Goal: Information Seeking & Learning: Learn about a topic

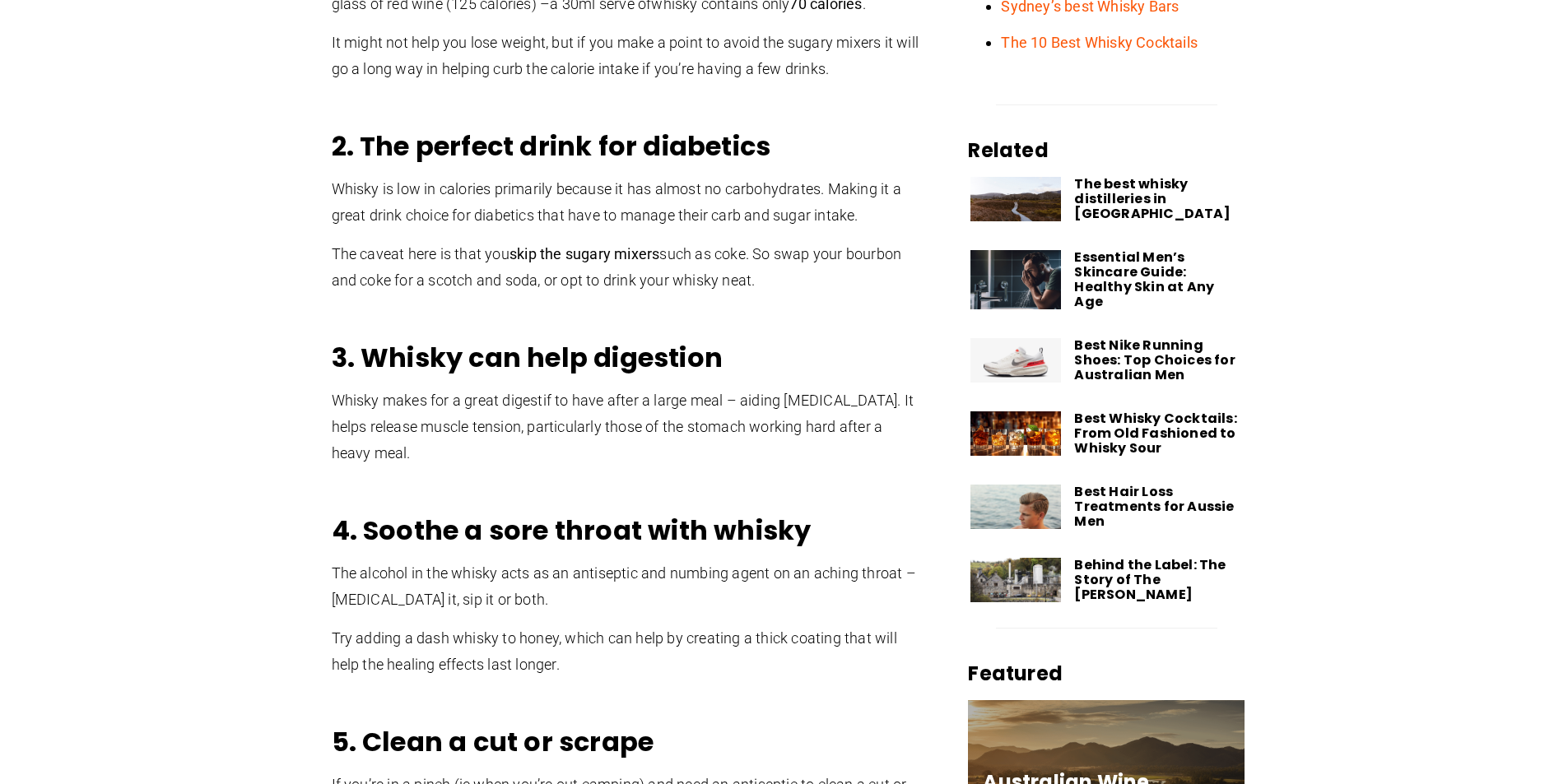
scroll to position [988, 0]
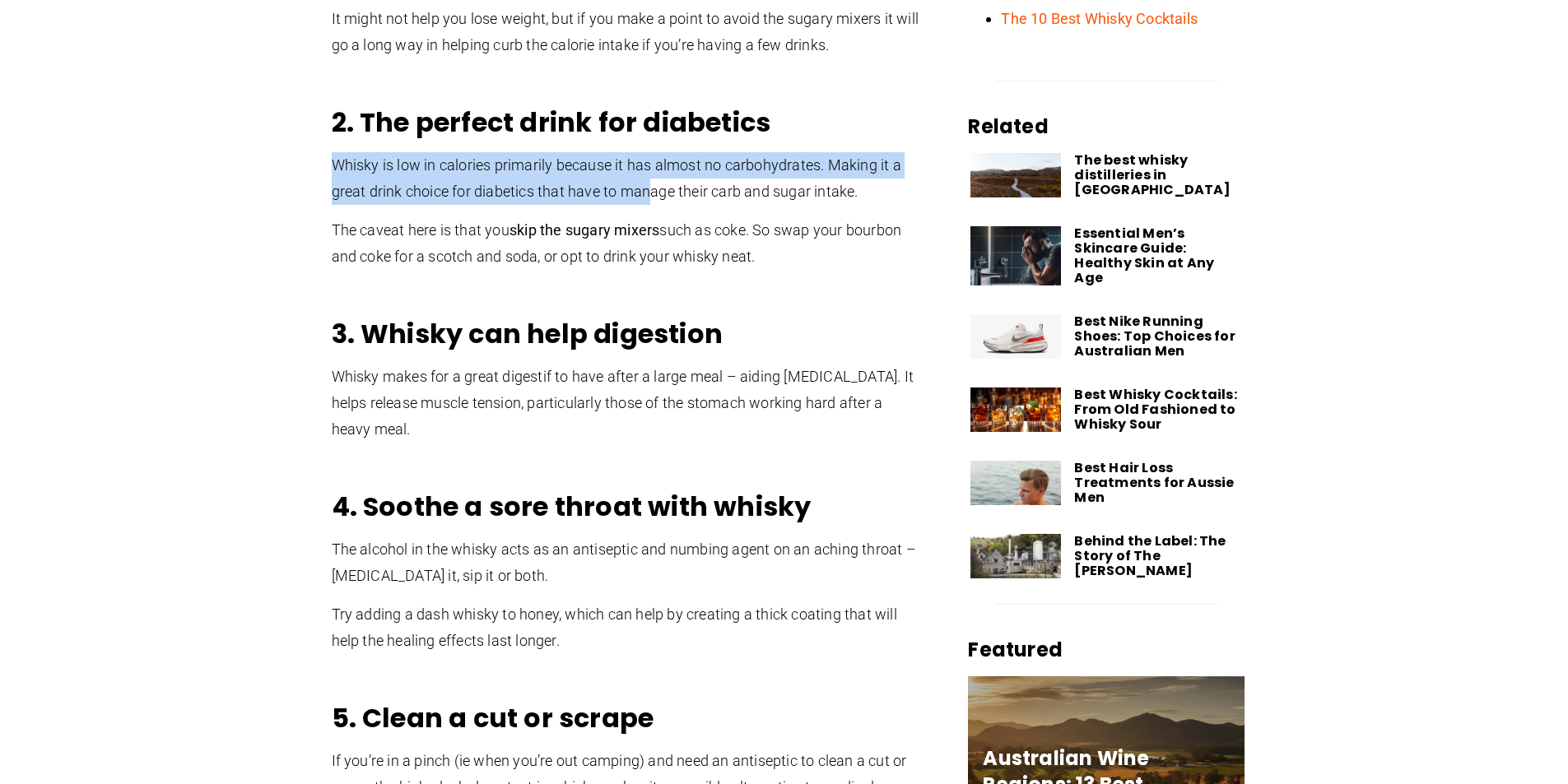
drag, startPoint x: 333, startPoint y: 153, endPoint x: 653, endPoint y: 198, distance: 323.1
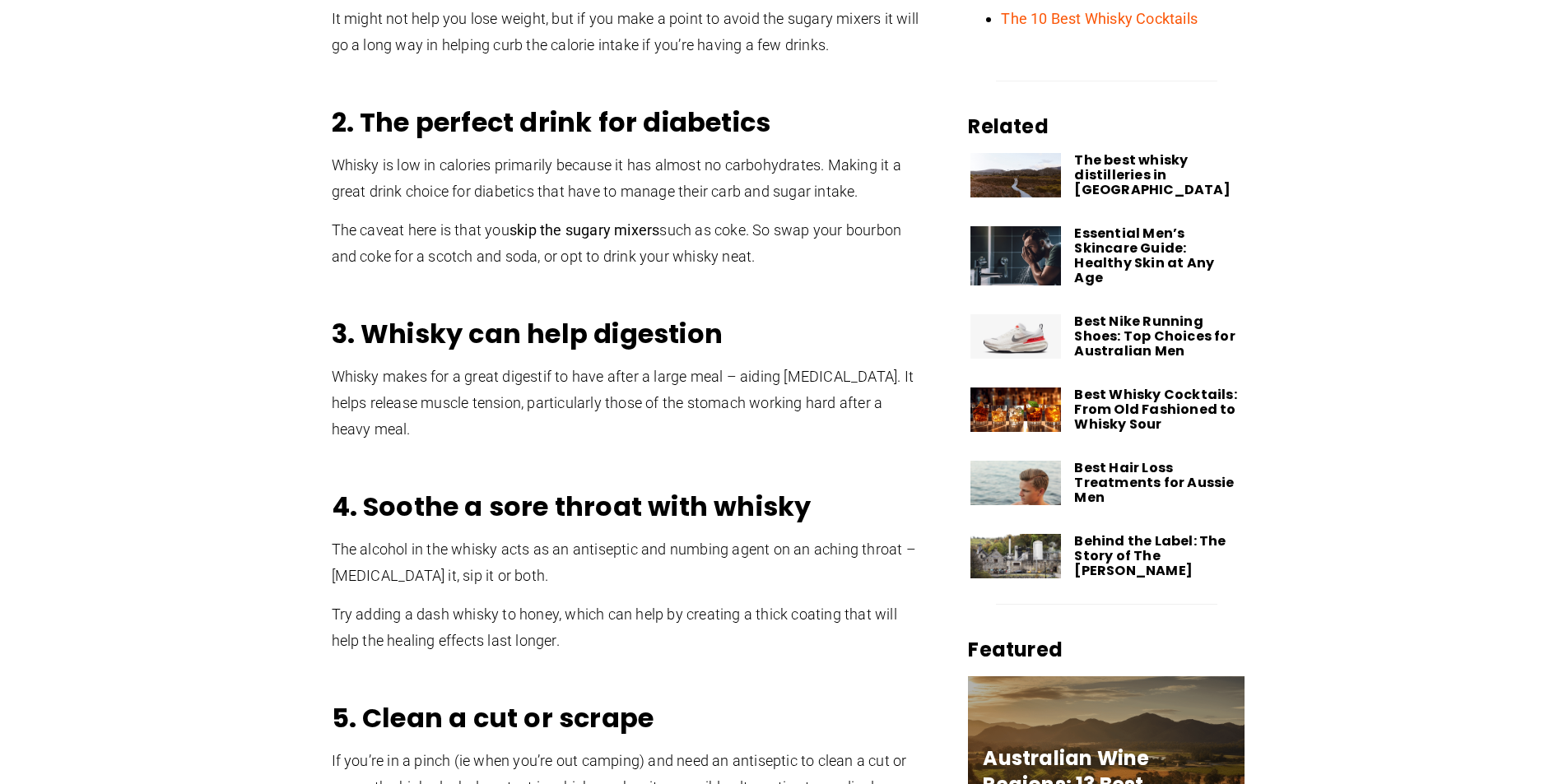
click at [570, 230] on b "skip the sugary mixers" at bounding box center [584, 230] width 150 height 18
drag, startPoint x: 342, startPoint y: 225, endPoint x: 703, endPoint y: 227, distance: 361.0
click at [703, 227] on p "The caveat here is that you skip the sugary mixers such as coke. So swap your b…" at bounding box center [628, 243] width 592 height 53
click at [702, 240] on p "The caveat here is that you skip the sugary mixers such as coke. So swap your b…" at bounding box center [628, 243] width 592 height 53
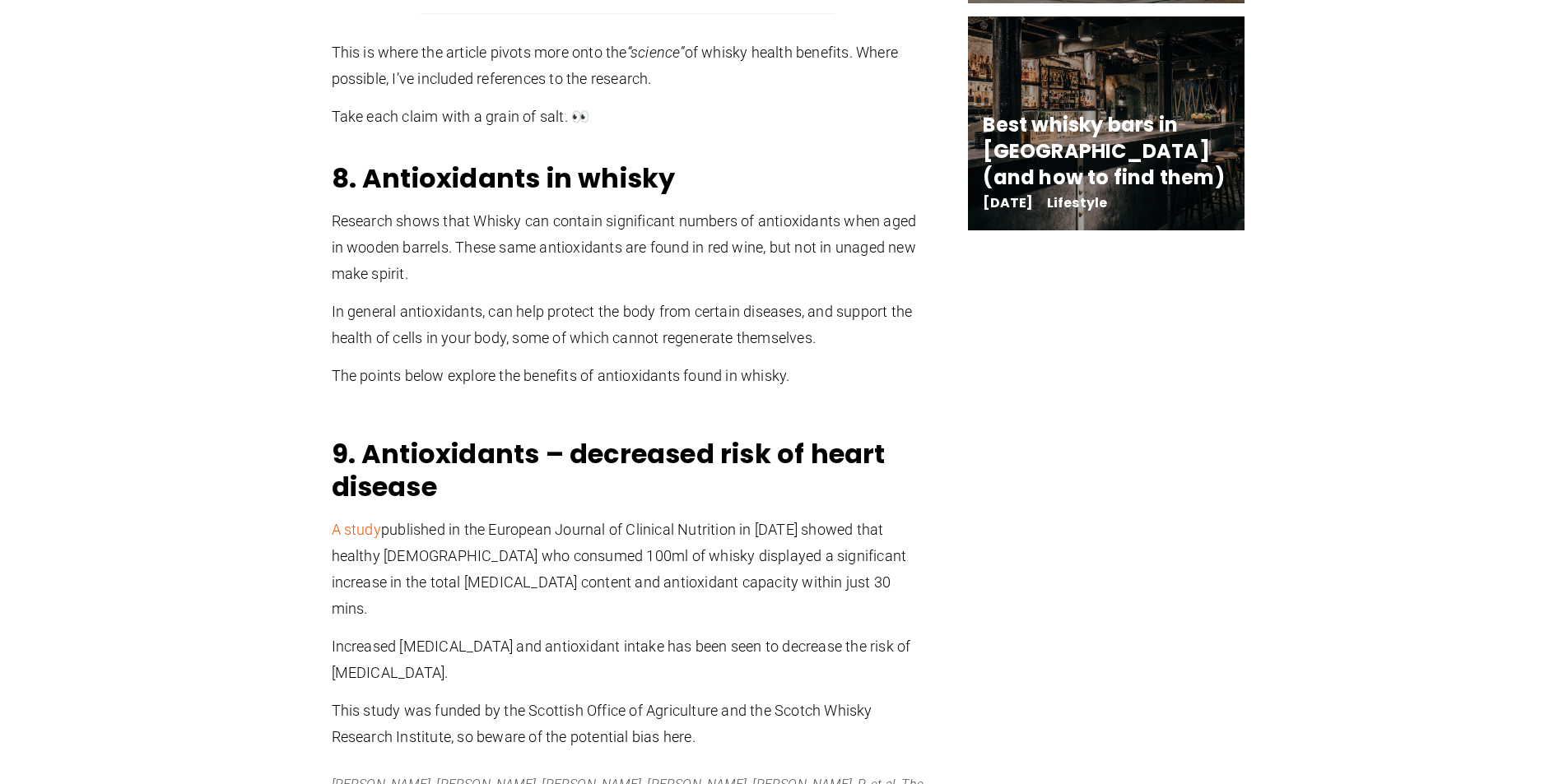
scroll to position [2716, 0]
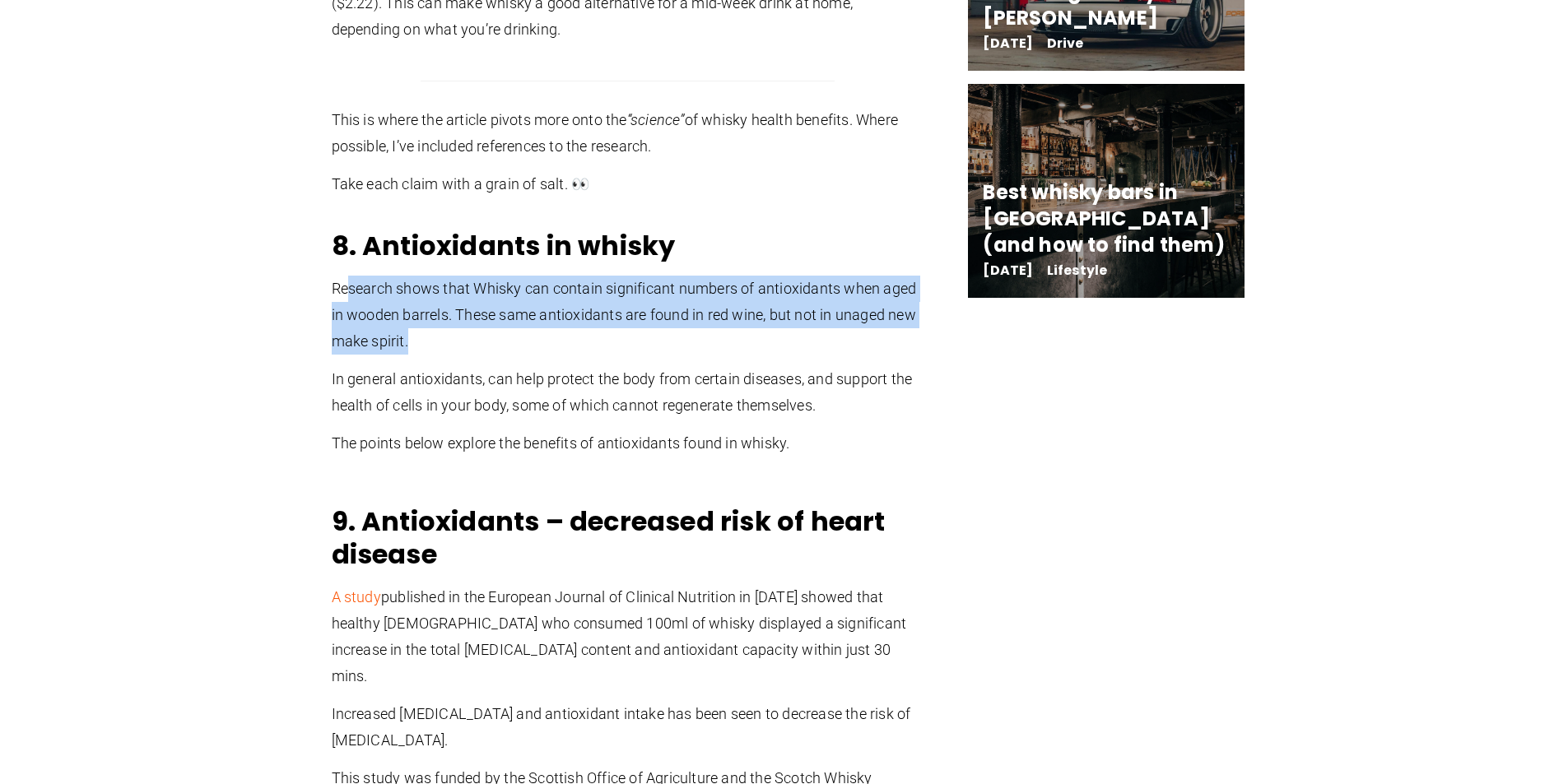
drag, startPoint x: 350, startPoint y: 291, endPoint x: 783, endPoint y: 350, distance: 437.0
click at [783, 350] on p "Research shows that Whisky can contain significant numbers of antioxidants when…" at bounding box center [628, 315] width 592 height 79
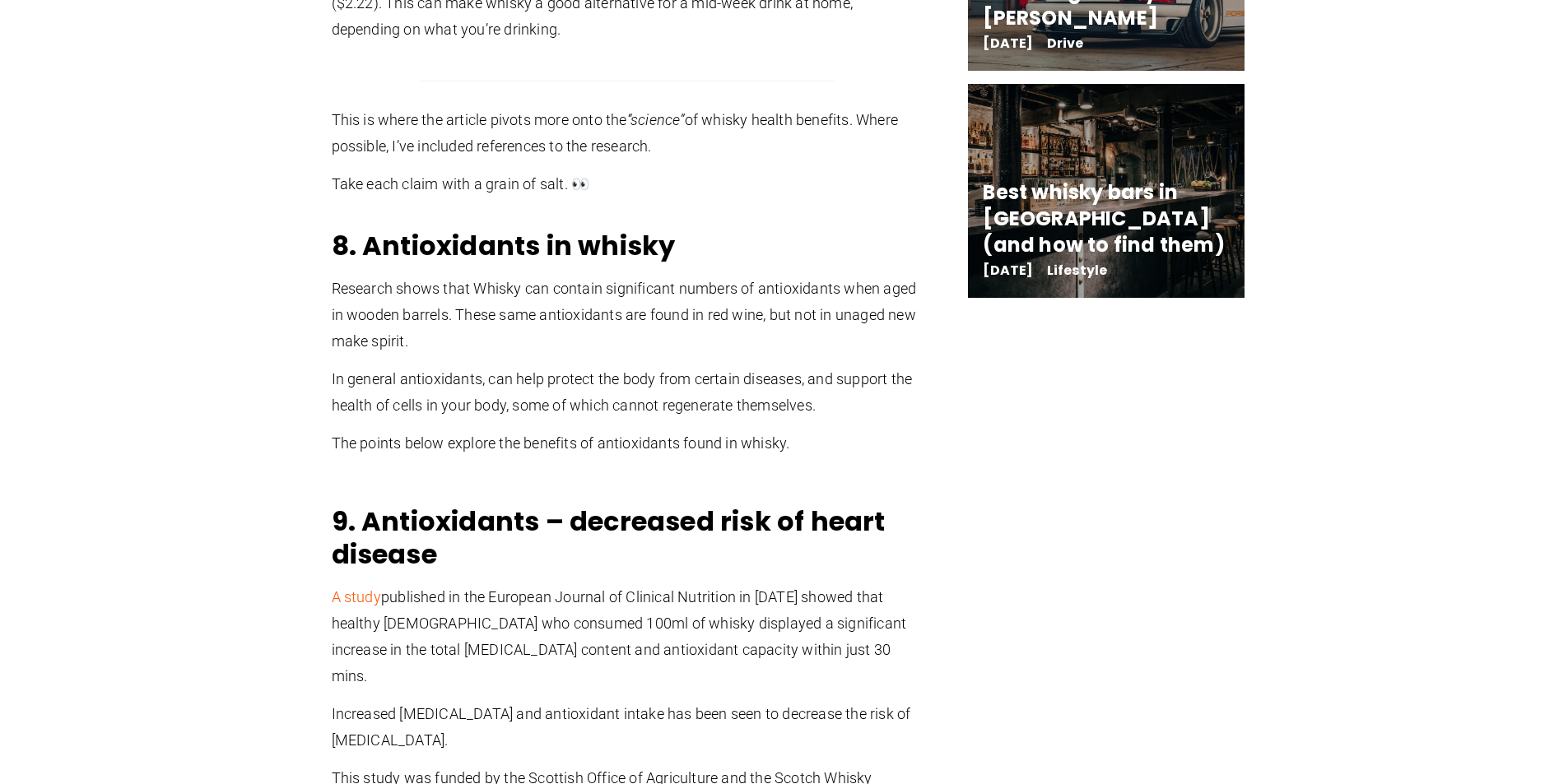
click at [761, 362] on div "8. Antioxidants in whisky Research shows that Whisky can contain significant nu…" at bounding box center [628, 357] width 592 height 256
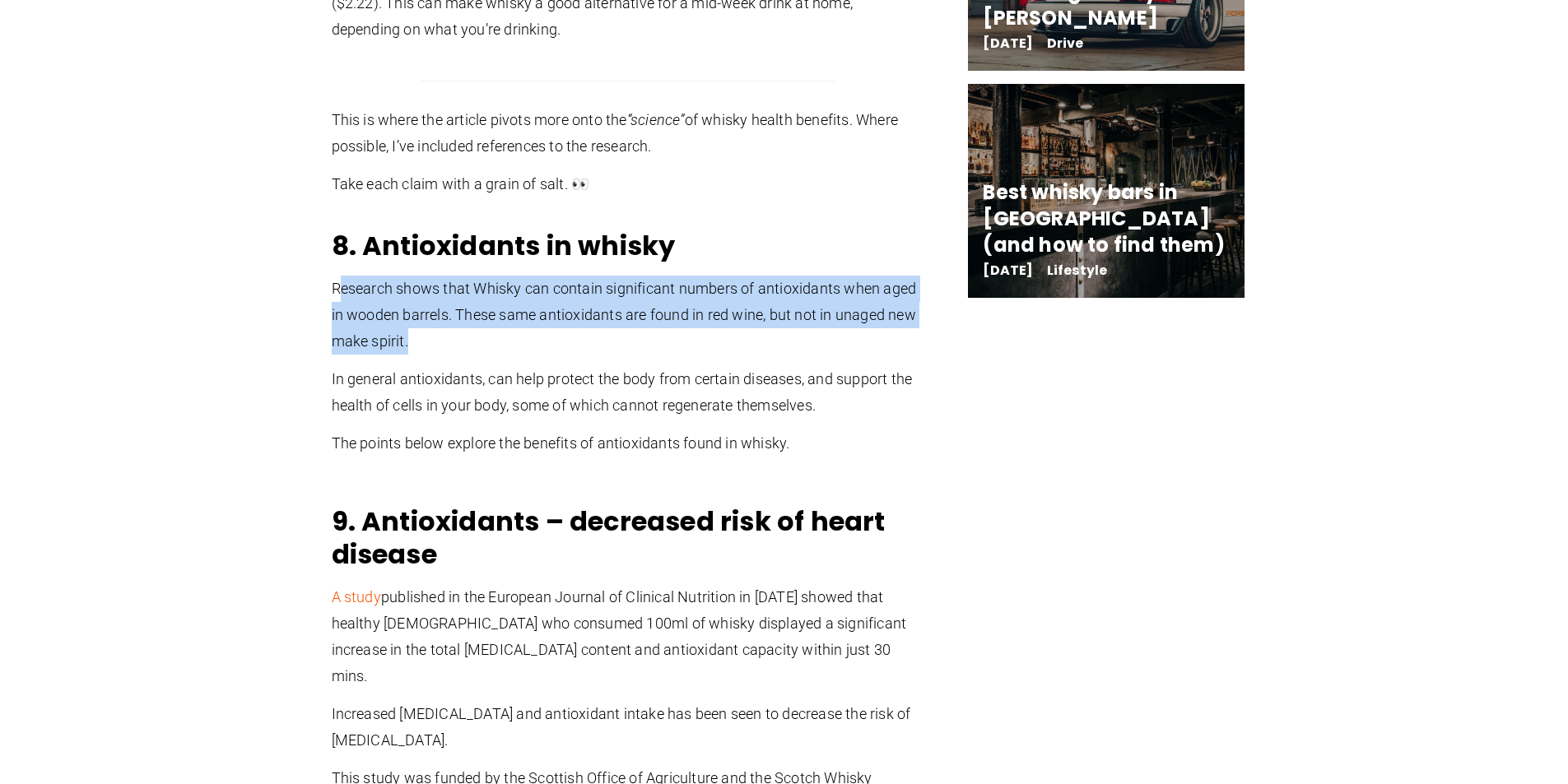
drag, startPoint x: 338, startPoint y: 297, endPoint x: 437, endPoint y: 354, distance: 114.2
click at [437, 354] on p "Research shows that Whisky can contain significant numbers of antioxidants when…" at bounding box center [628, 315] width 592 height 79
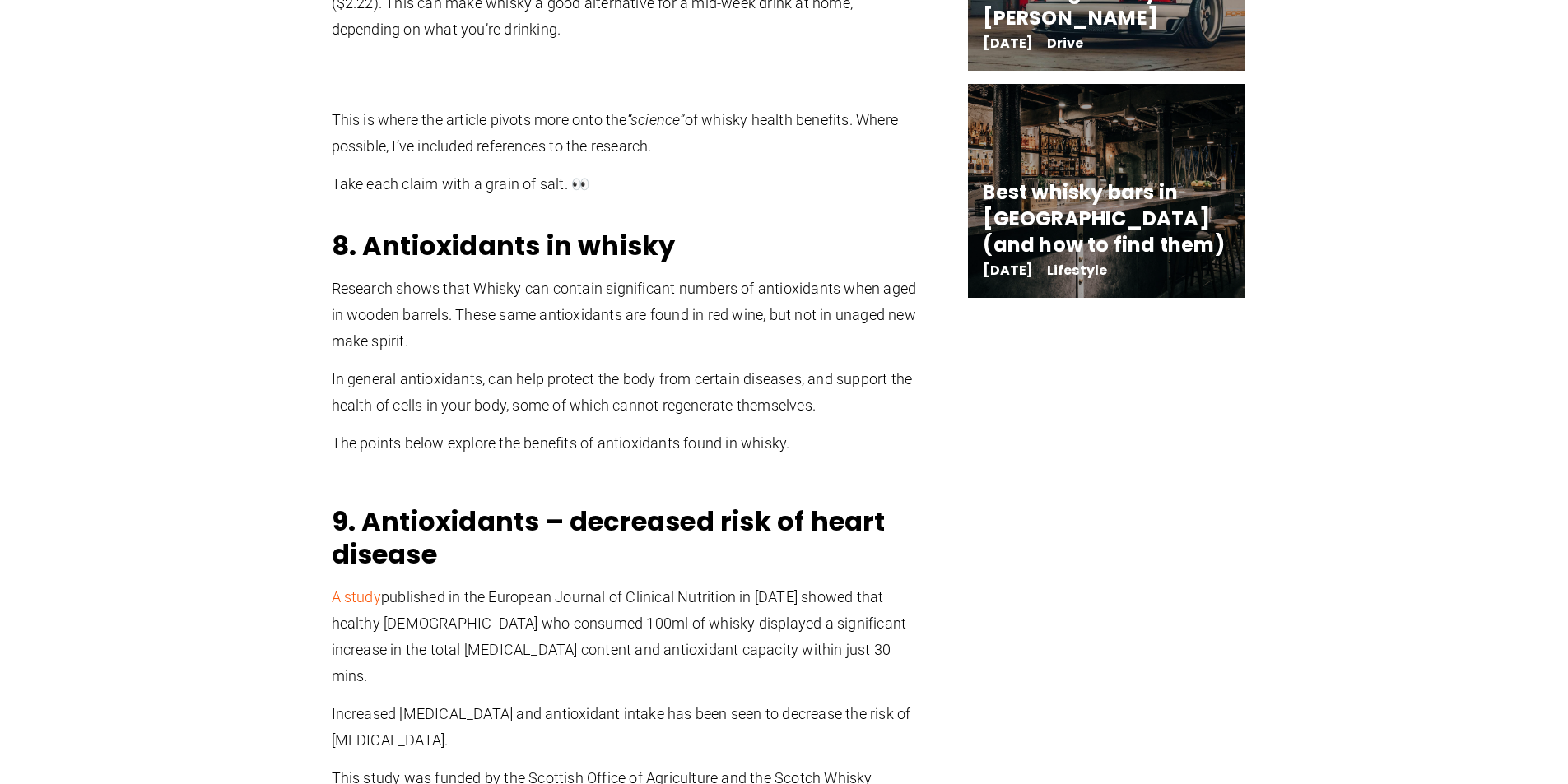
click at [446, 356] on div "8. Antioxidants in whisky Research shows that Whisky can contain significant nu…" at bounding box center [628, 357] width 592 height 256
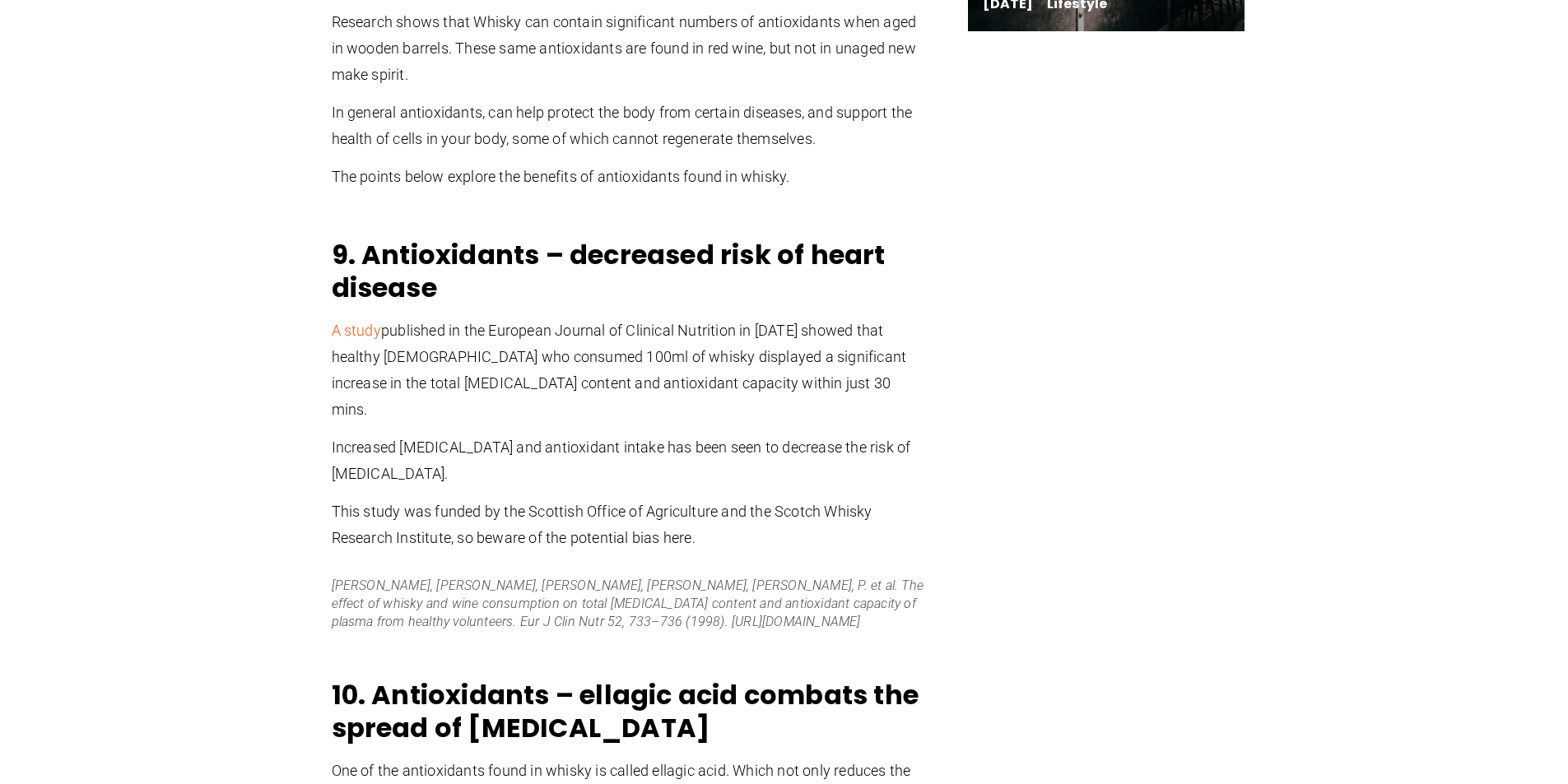
scroll to position [2963, 0]
